Goal: Task Accomplishment & Management: Use online tool/utility

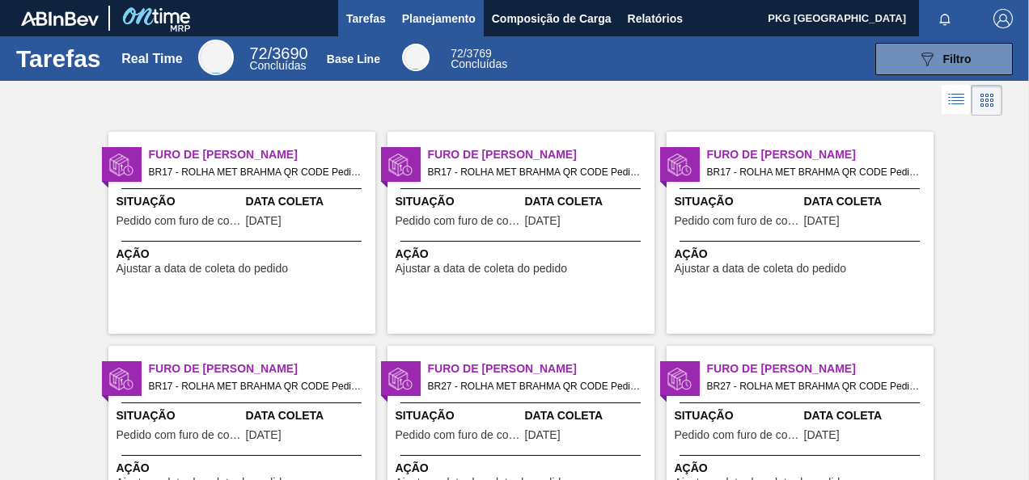
click at [412, 9] on span "Planejamento" at bounding box center [439, 18] width 74 height 19
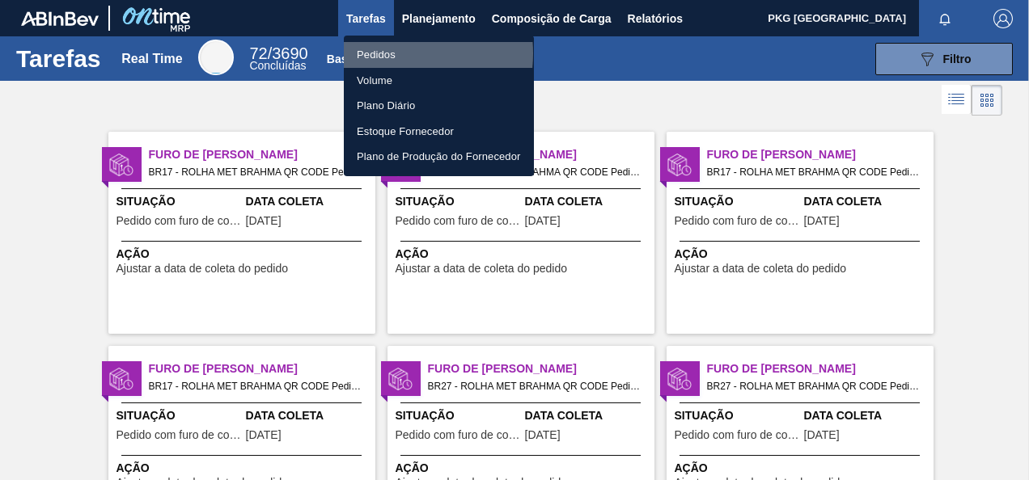
click at [383, 53] on li "Pedidos" at bounding box center [439, 55] width 190 height 26
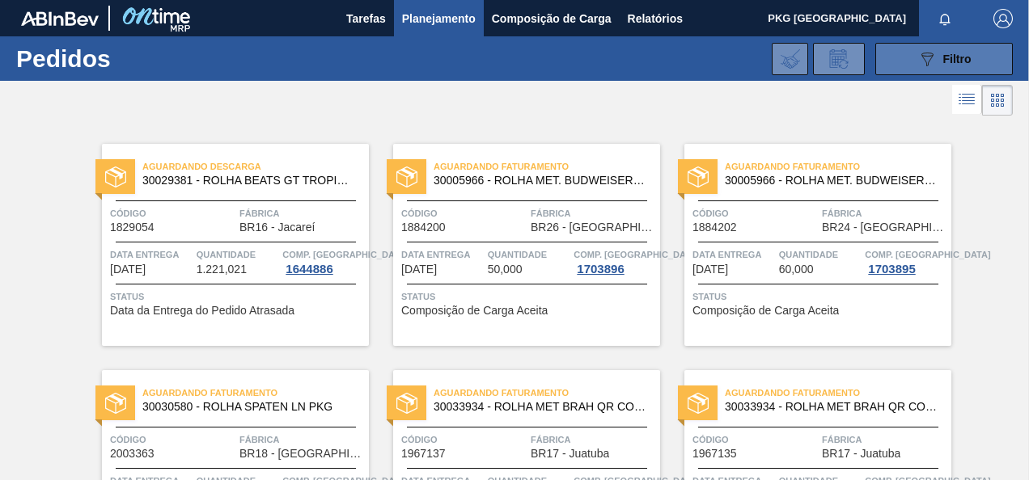
click at [896, 57] on button "089F7B8B-B2A5-4AFE-B5C0-19BA573D28AC Filtro" at bounding box center [943, 59] width 137 height 32
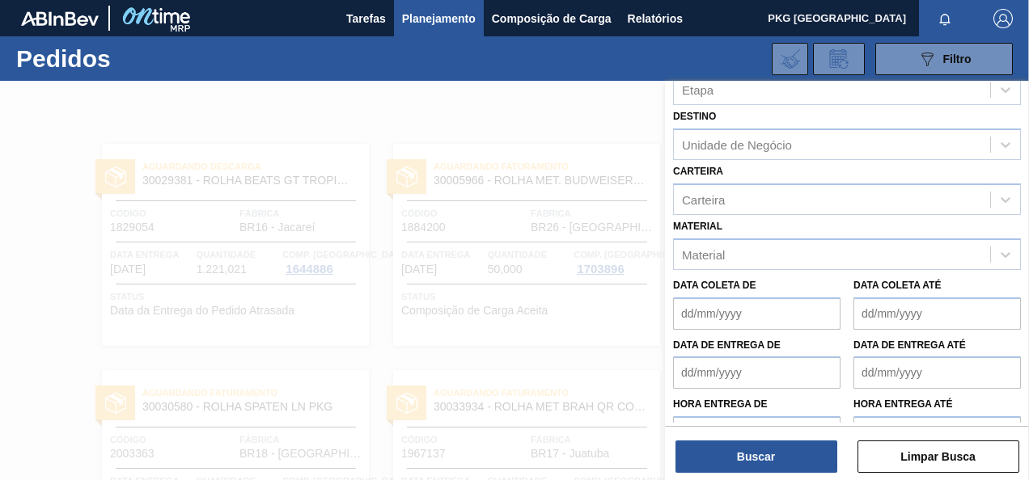
scroll to position [201, 0]
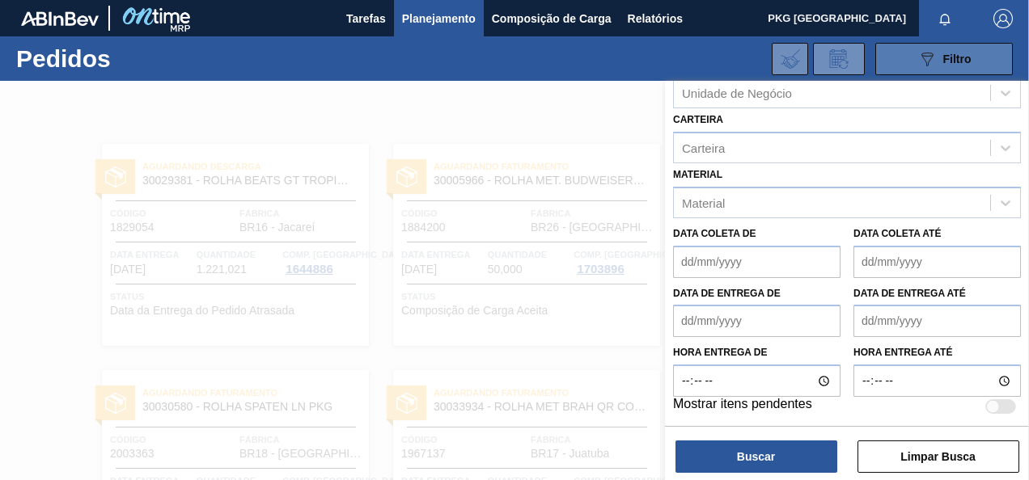
click at [983, 62] on button "089F7B8B-B2A5-4AFE-B5C0-19BA573D28AC Filtro" at bounding box center [943, 59] width 137 height 32
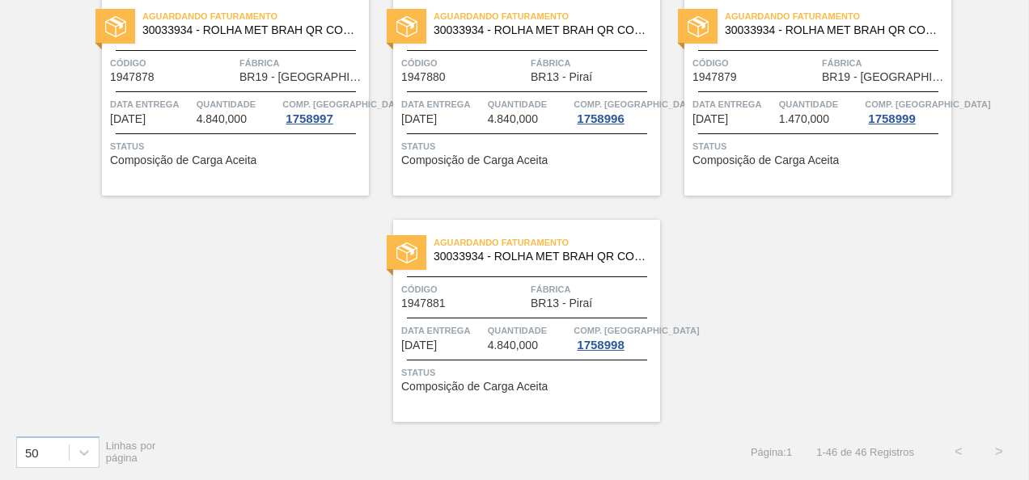
scroll to position [3321, 0]
click at [92, 443] on div at bounding box center [84, 451] width 29 height 29
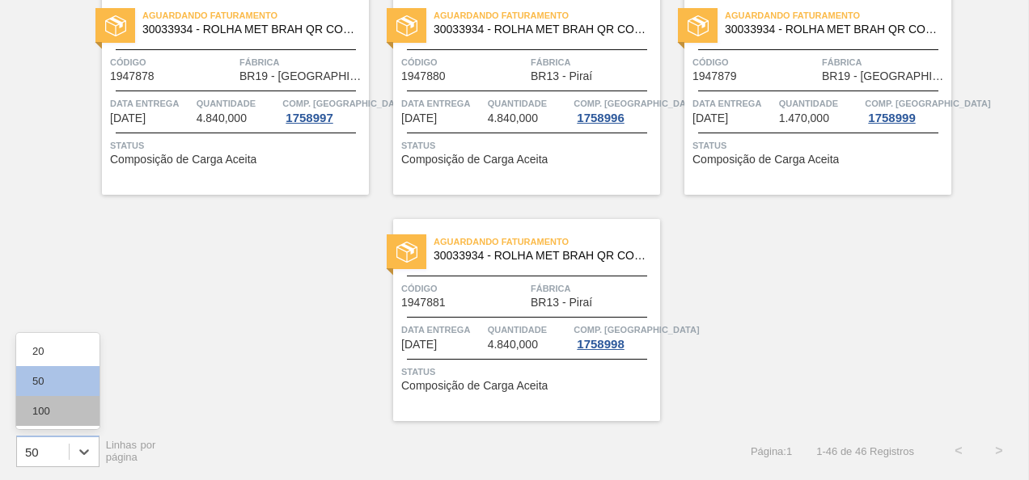
click at [67, 412] on div "100" at bounding box center [57, 411] width 83 height 30
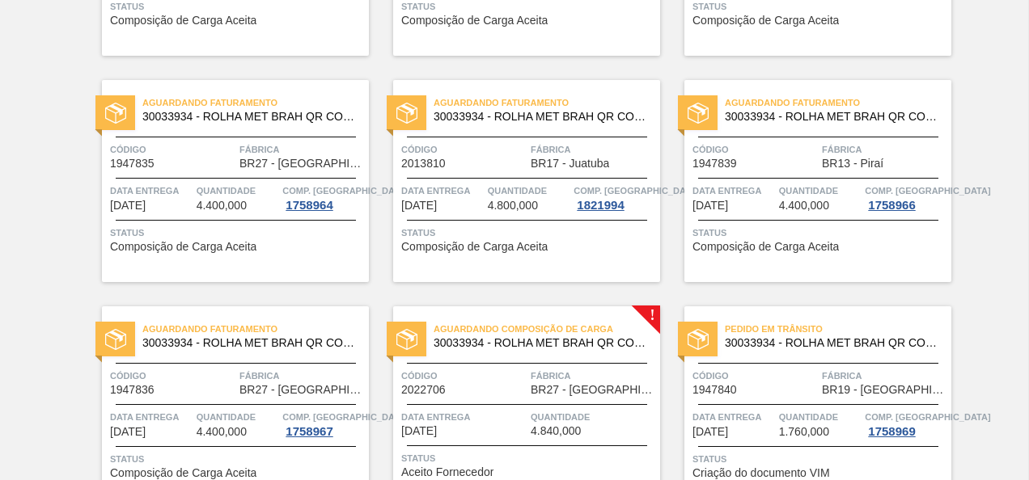
scroll to position [0, 0]
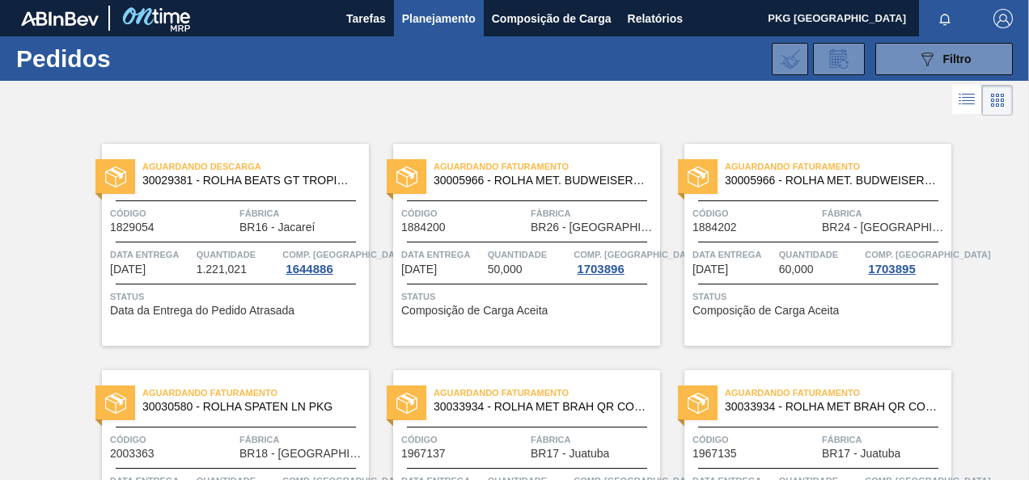
click at [822, 210] on span "Fábrica" at bounding box center [884, 213] width 125 height 16
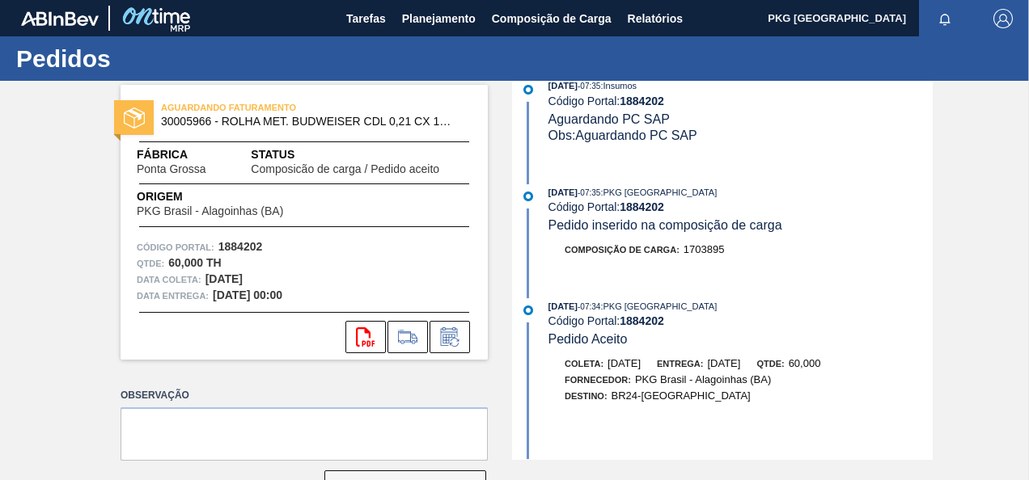
scroll to position [79, 0]
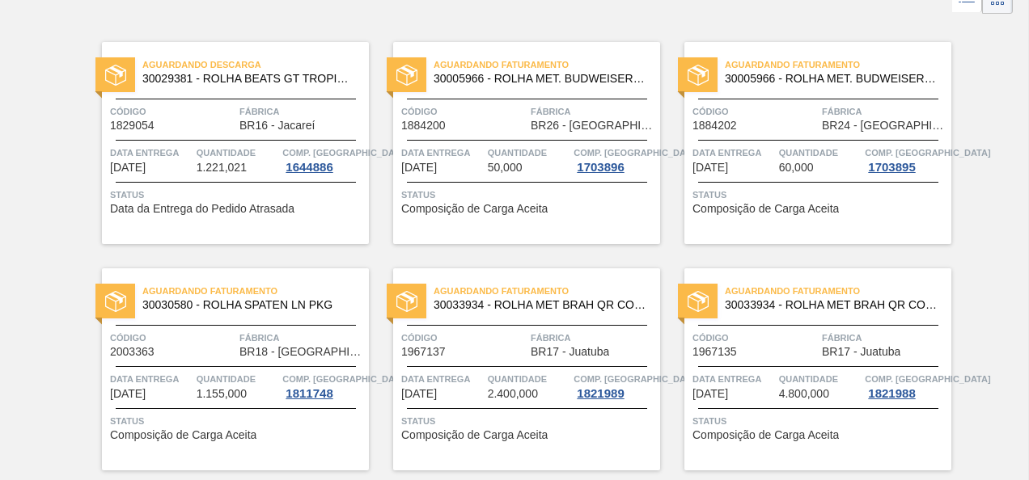
scroll to position [81, 0]
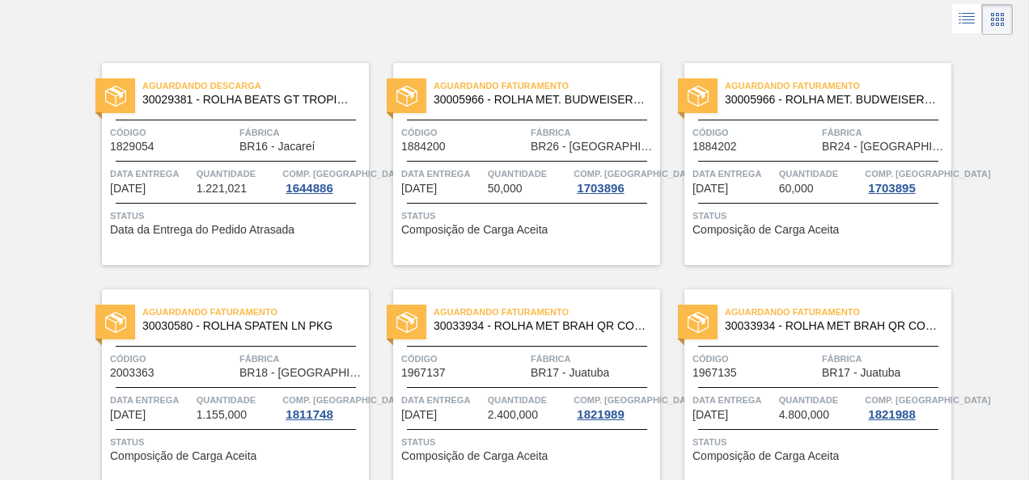
click at [767, 220] on span "Status" at bounding box center [819, 216] width 255 height 16
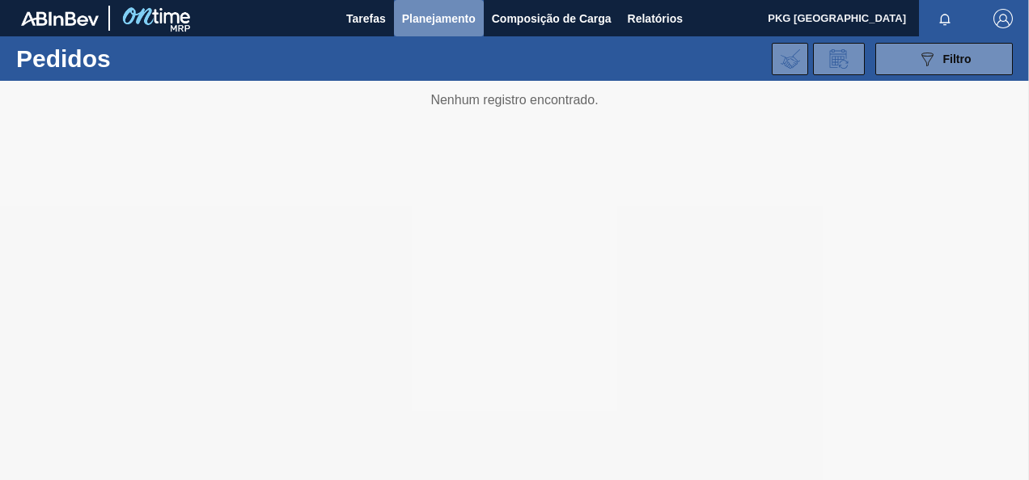
click at [429, 19] on span "Planejamento" at bounding box center [439, 18] width 74 height 19
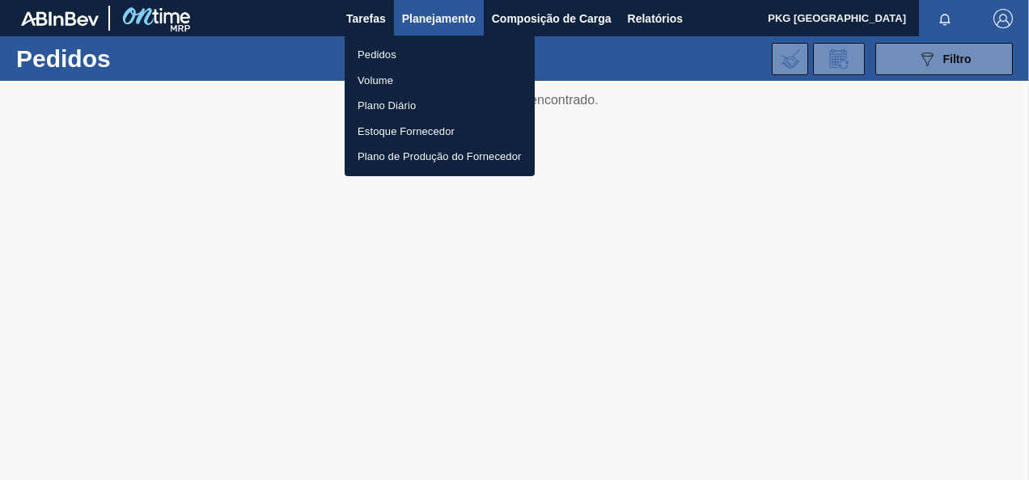
click at [383, 58] on li "Pedidos" at bounding box center [439, 55] width 190 height 26
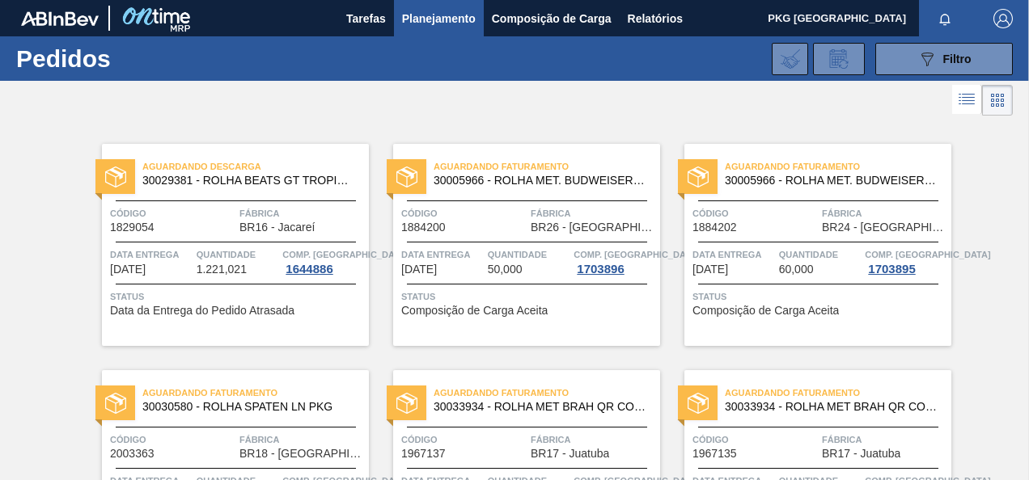
click at [433, 21] on span "Planejamento" at bounding box center [439, 18] width 74 height 19
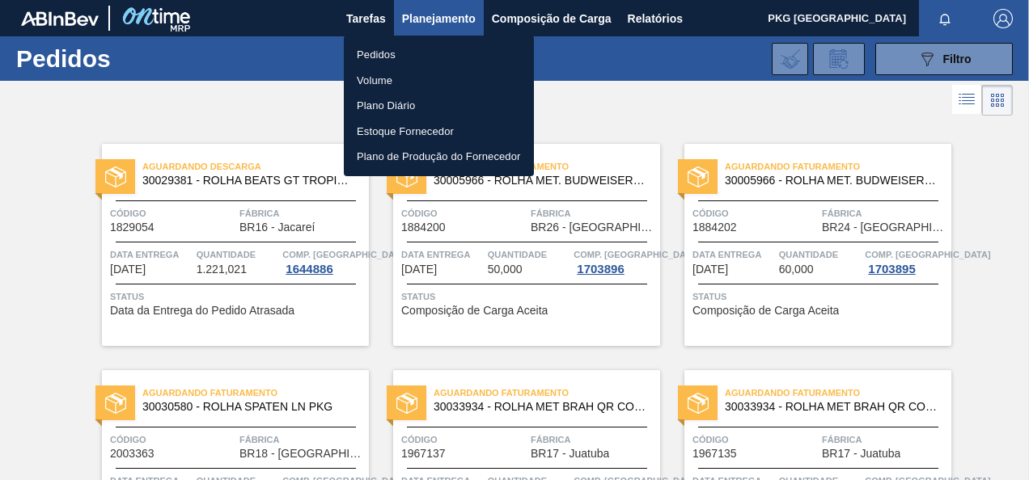
click at [391, 55] on li "Pedidos" at bounding box center [439, 55] width 190 height 26
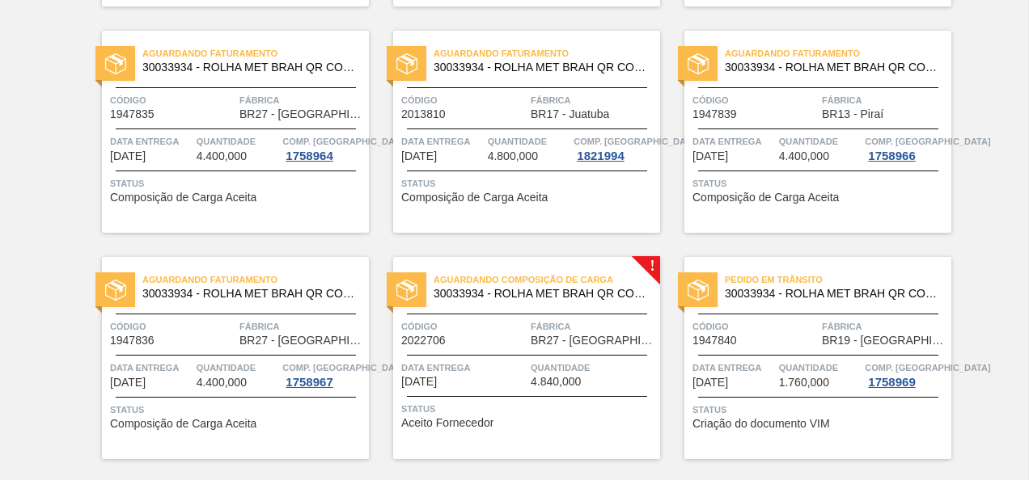
scroll to position [644, 0]
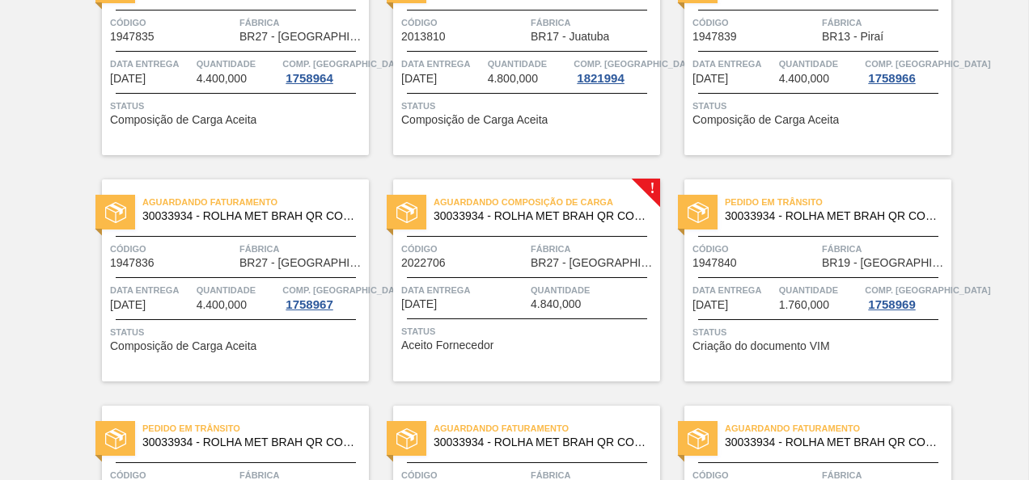
click at [488, 226] on div "Aguardando Composição de Carga 30033934 - ROLHA MET BRAH QR CODE 021CX105 Códig…" at bounding box center [526, 281] width 267 height 202
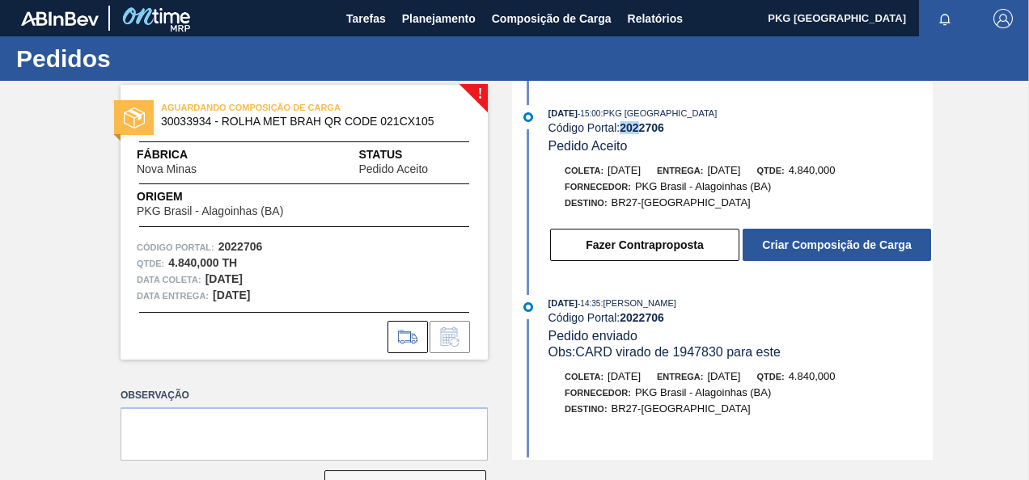
drag, startPoint x: 623, startPoint y: 125, endPoint x: 643, endPoint y: 124, distance: 20.2
click at [643, 124] on strong "2022706" at bounding box center [641, 127] width 44 height 13
drag, startPoint x: 643, startPoint y: 124, endPoint x: 745, endPoint y: 127, distance: 101.9
click at [745, 127] on div "Código Portal: 2022706" at bounding box center [740, 127] width 384 height 13
drag, startPoint x: 662, startPoint y: 126, endPoint x: 624, endPoint y: 131, distance: 38.3
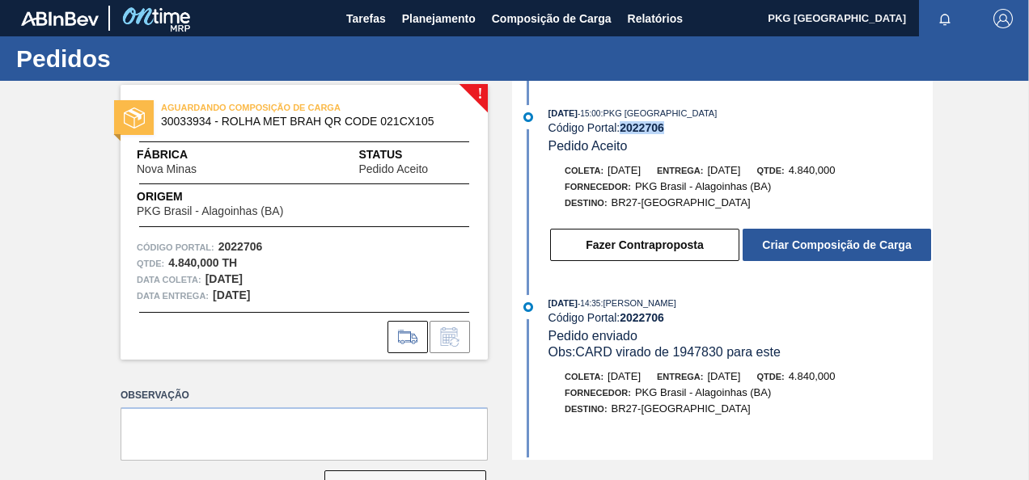
click at [624, 131] on strong "2022706" at bounding box center [641, 127] width 44 height 13
drag, startPoint x: 624, startPoint y: 131, endPoint x: 795, endPoint y: 128, distance: 170.7
click at [795, 128] on div "Código Portal: 2022706" at bounding box center [740, 127] width 384 height 13
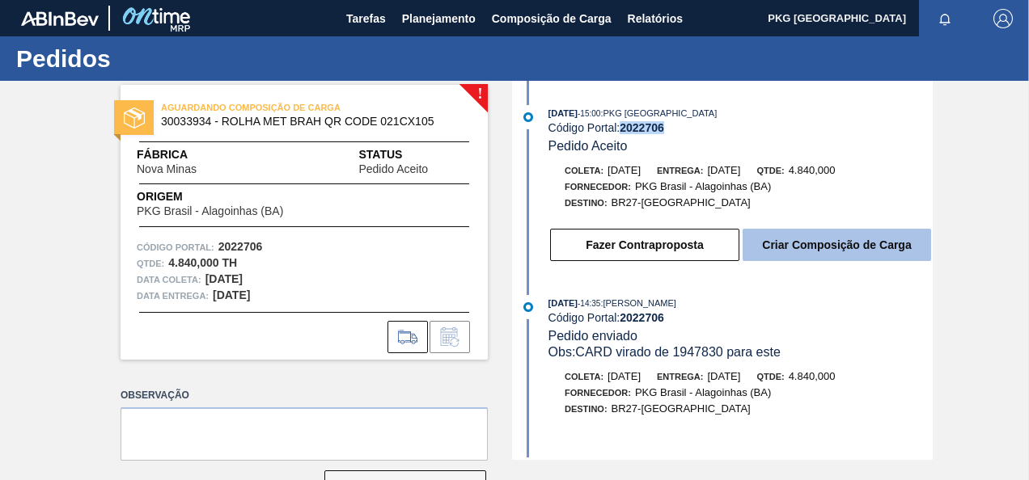
click at [830, 257] on button "Criar Composição de Carga" at bounding box center [836, 245] width 188 height 32
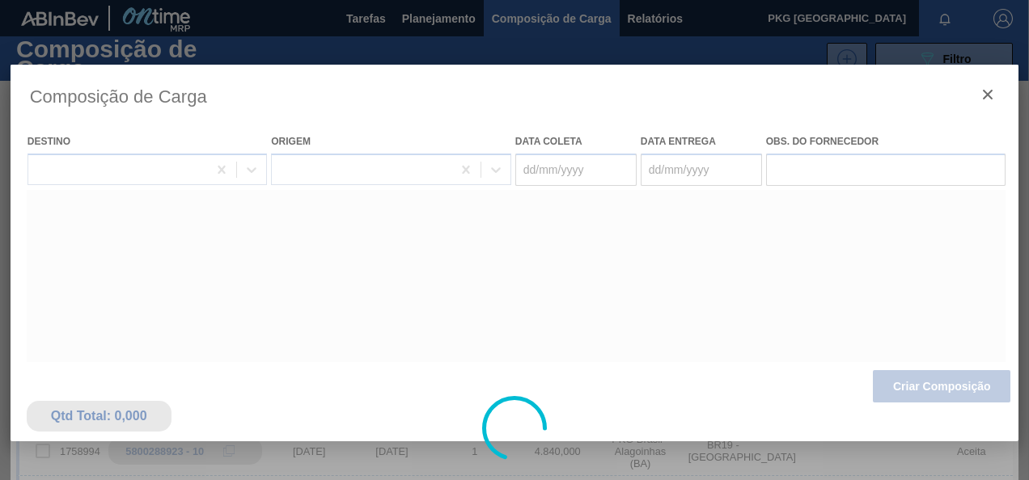
type coleta "06/09/2025"
type entrega "08/09/2025"
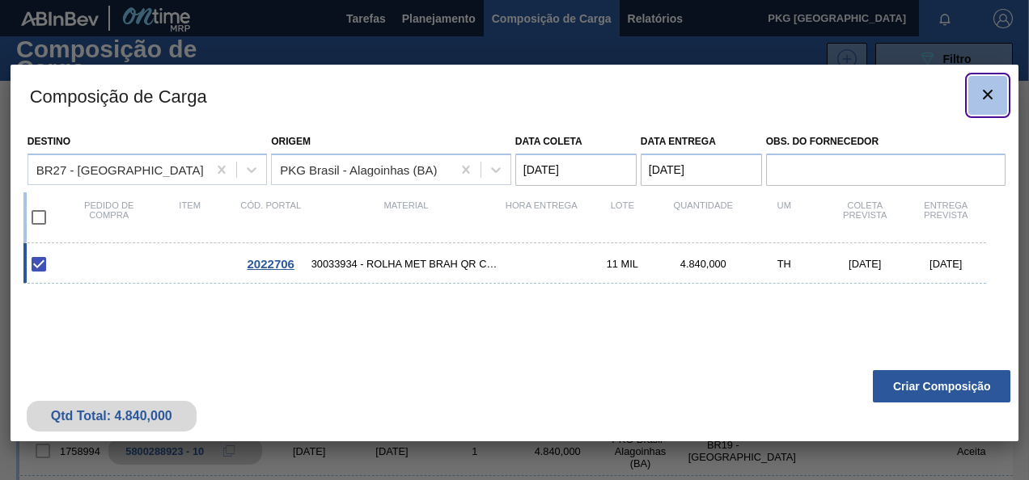
click at [987, 99] on icon "botão de ícone" at bounding box center [987, 94] width 19 height 19
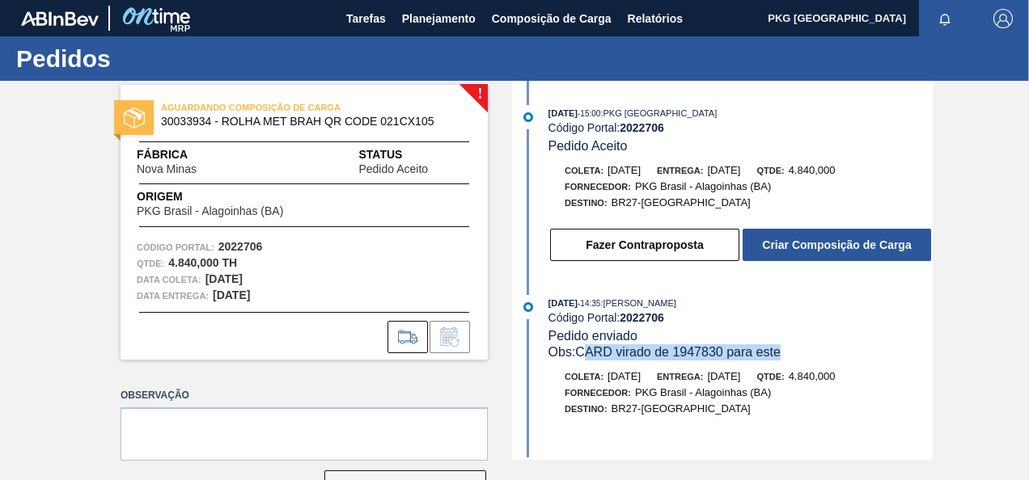
drag, startPoint x: 594, startPoint y: 352, endPoint x: 801, endPoint y: 347, distance: 207.1
click at [801, 347] on div "Obs: CARD virado de 1947830 para este" at bounding box center [740, 352] width 384 height 16
click at [781, 365] on div "02/09/2025 - 14:35 : YASMIM FERREIRA DA SILVA Código Portal: 2022706 Pedido env…" at bounding box center [724, 364] width 416 height 138
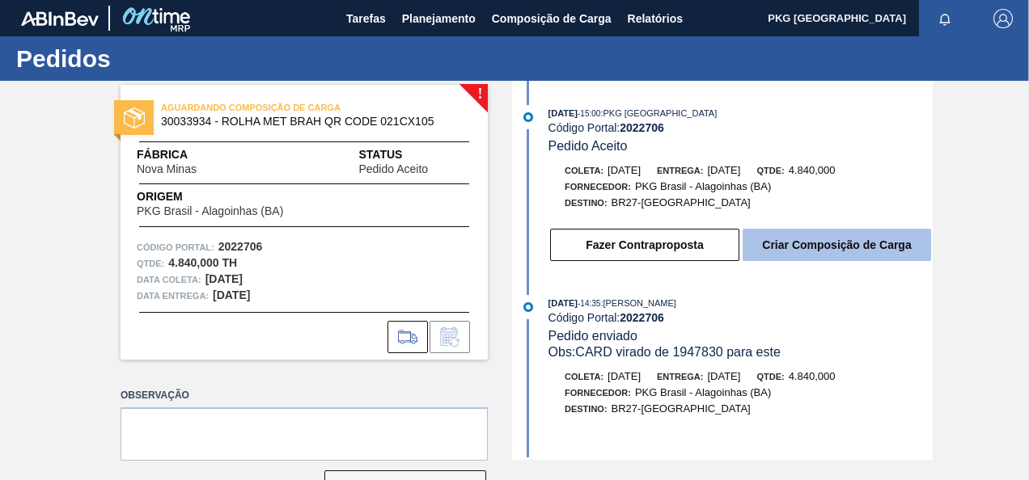
click at [830, 246] on button "Criar Composição de Carga" at bounding box center [836, 245] width 188 height 32
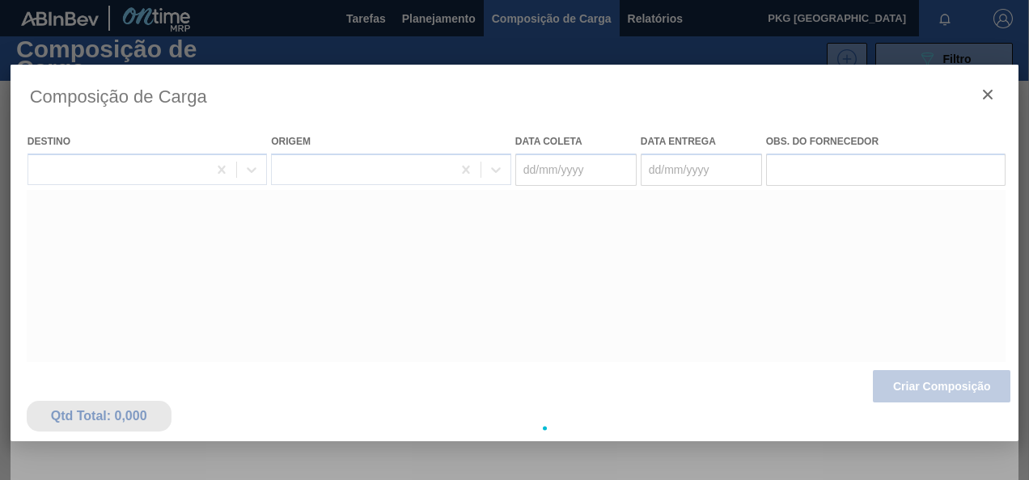
type coleta "06/09/2025"
type entrega "08/09/2025"
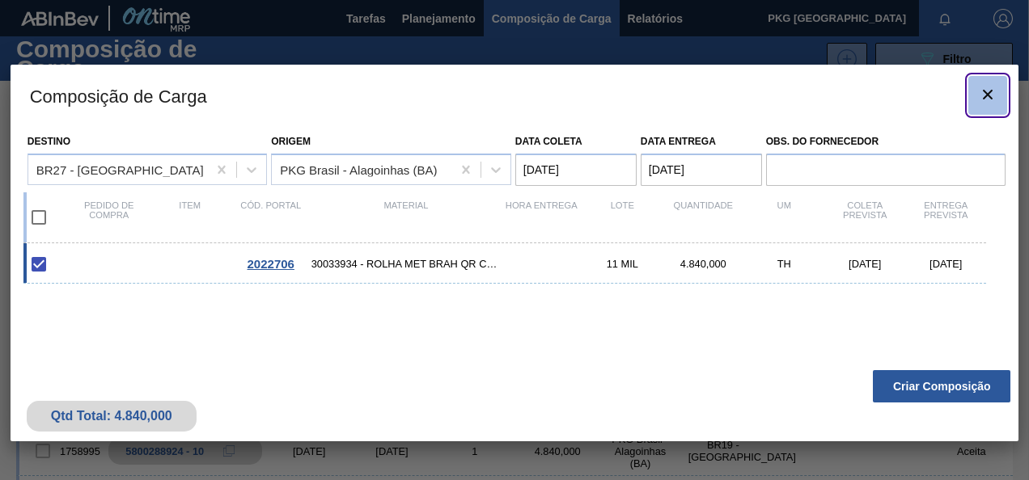
click at [983, 89] on icon "botão de ícone" at bounding box center [987, 94] width 19 height 19
